Goal: Transaction & Acquisition: Obtain resource

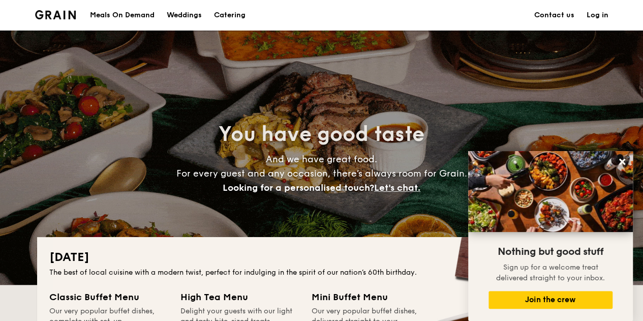
drag, startPoint x: 649, startPoint y: 73, endPoint x: 606, endPoint y: -61, distance: 141.4
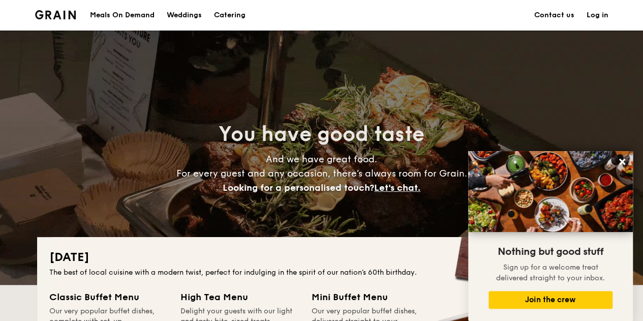
click at [554, 14] on link "Contact us" at bounding box center [554, 15] width 40 height 30
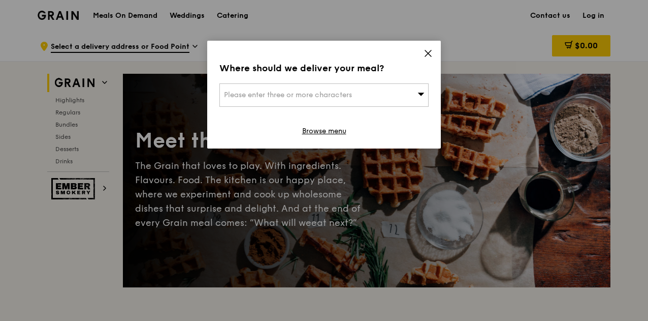
click at [433, 52] on div "Where should we deliver your meal? Please enter three or more characters Browse…" at bounding box center [324, 95] width 234 height 108
click at [429, 54] on icon at bounding box center [428, 53] width 6 height 6
click at [426, 51] on icon at bounding box center [428, 53] width 9 height 9
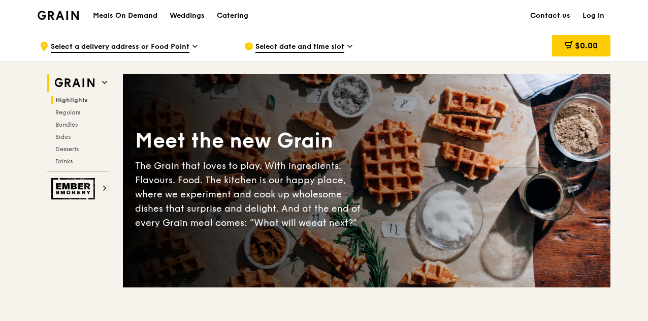
click at [79, 103] on span "Highlights" at bounding box center [71, 100] width 33 height 7
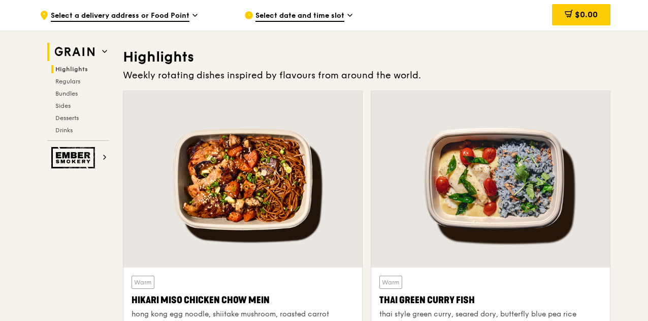
scroll to position [287, 0]
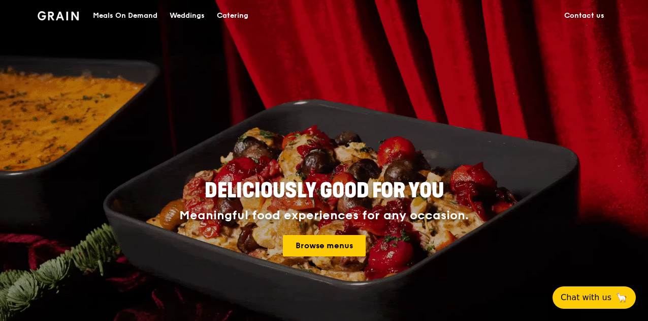
click at [135, 15] on div "Meals On Demand" at bounding box center [125, 16] width 65 height 30
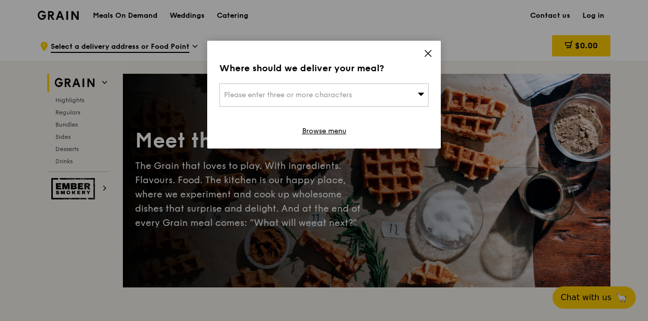
click at [429, 54] on icon at bounding box center [428, 53] width 6 height 6
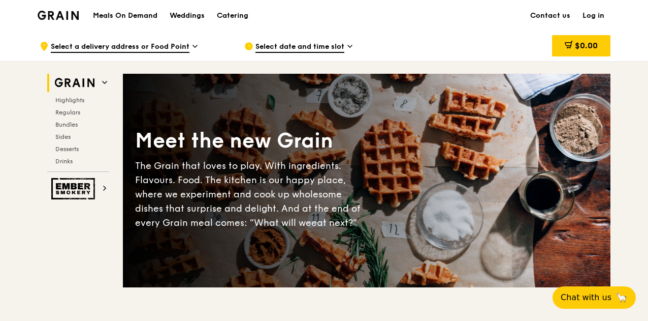
click at [72, 120] on h2 "Bundles" at bounding box center [80, 124] width 58 height 8
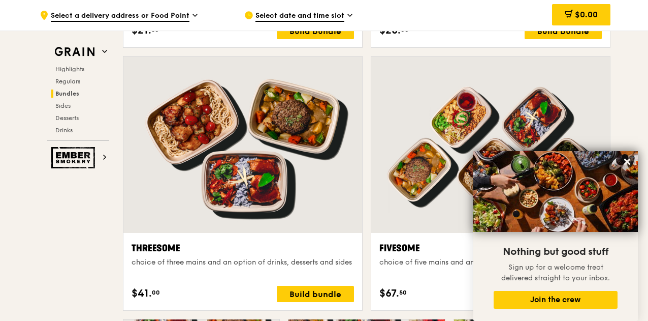
scroll to position [2012, 0]
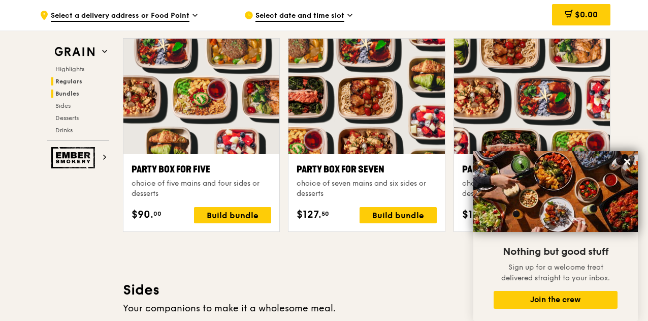
click at [77, 78] on span "Regulars" at bounding box center [68, 81] width 27 height 7
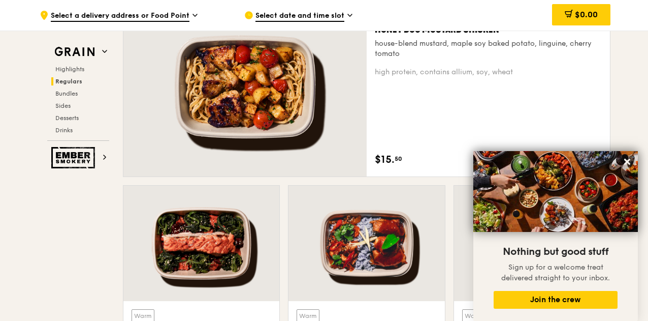
scroll to position [657, 0]
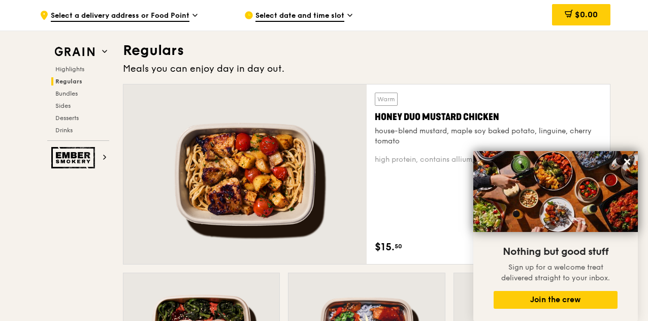
click at [188, 13] on span "Select a delivery address or Food Point" at bounding box center [120, 16] width 139 height 11
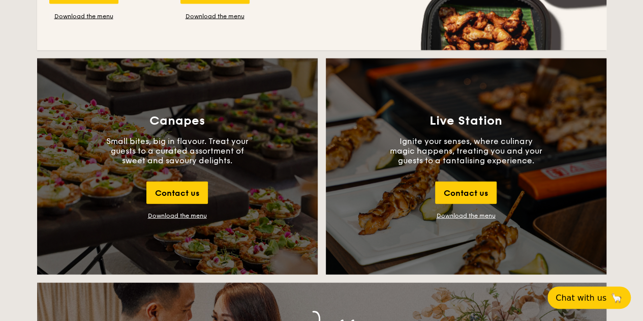
scroll to position [1130, 0]
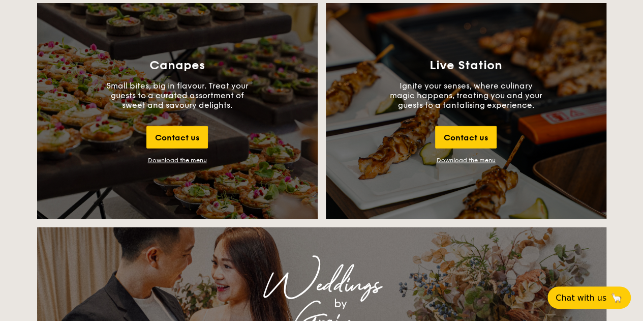
click at [475, 156] on link "Download the menu" at bounding box center [465, 159] width 59 height 7
